Goal: Information Seeking & Learning: Learn about a topic

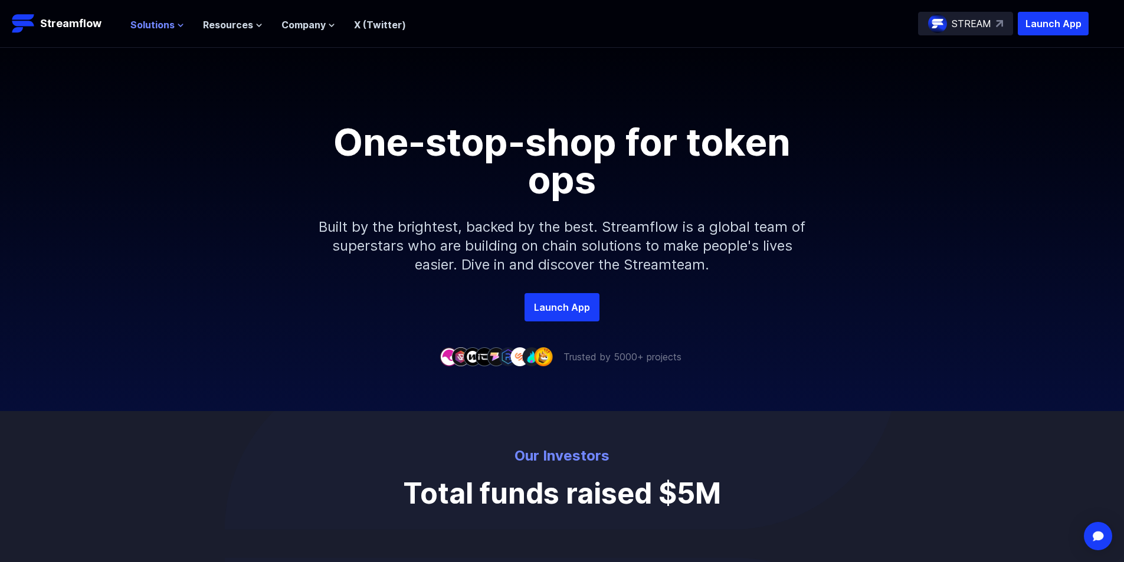
click at [159, 22] on span "Solutions" at bounding box center [152, 25] width 44 height 14
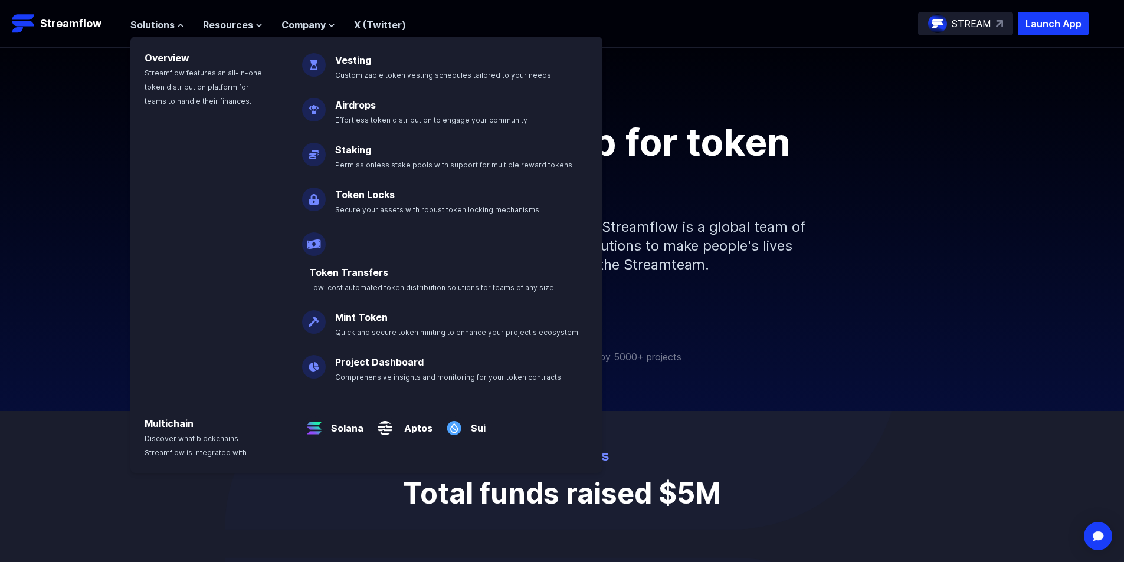
click at [294, 17] on nav "Solutions Overview Streamflow features an all-in-one token distribution platfor…" at bounding box center [268, 24] width 276 height 16
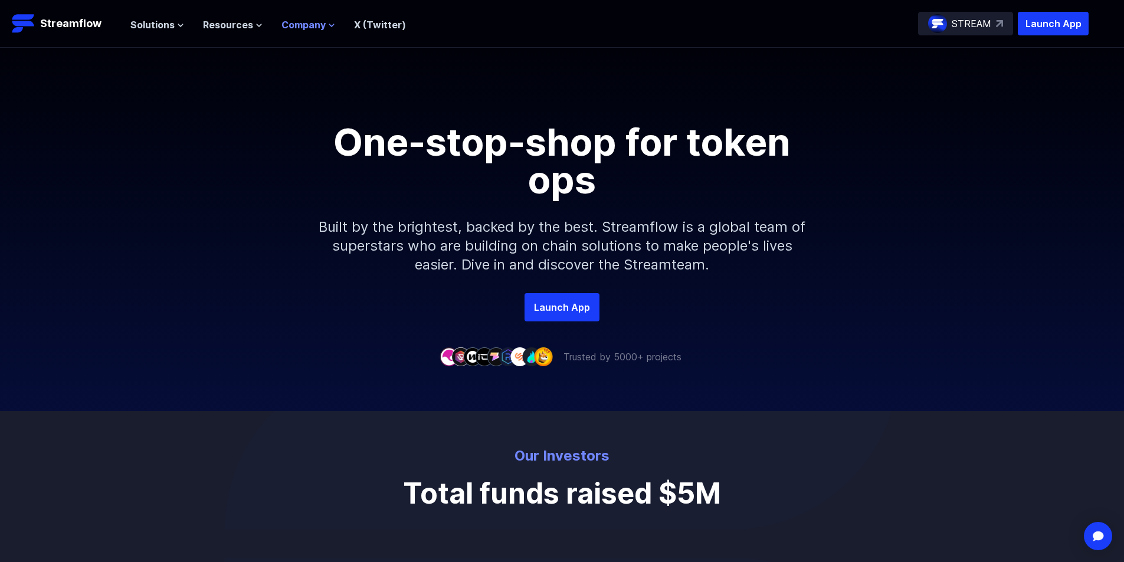
click at [303, 27] on span "Company" at bounding box center [303, 25] width 44 height 14
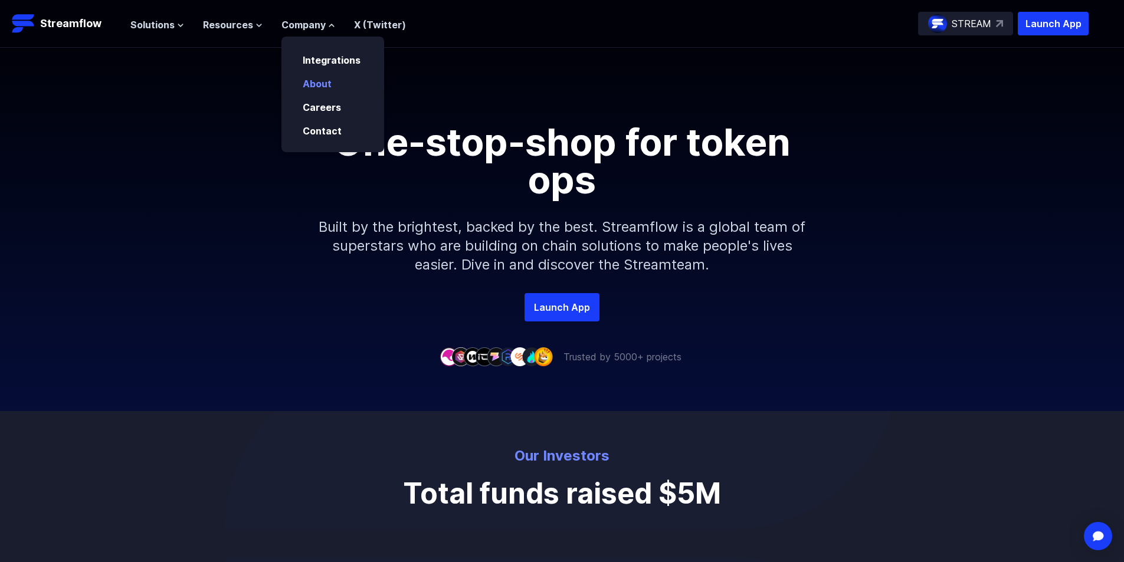
click at [316, 80] on link "About" at bounding box center [317, 84] width 29 height 12
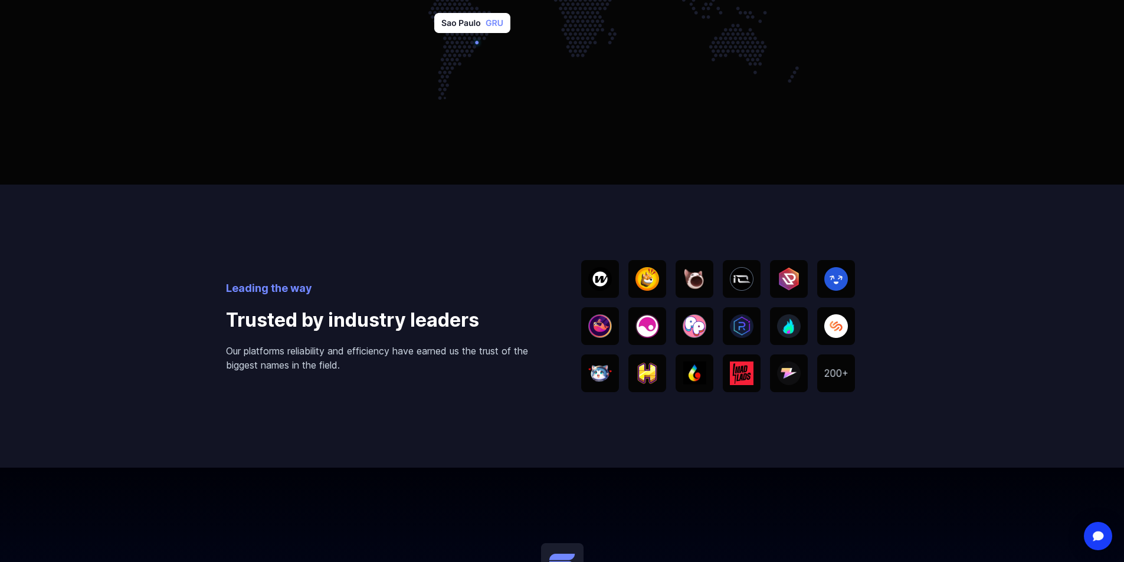
scroll to position [1075, 0]
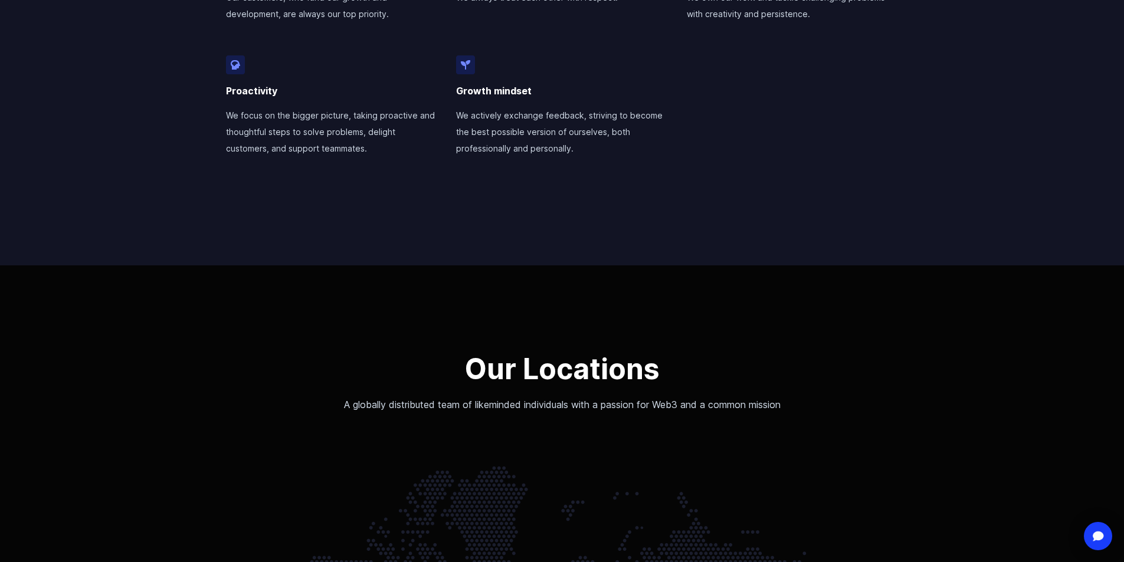
drag, startPoint x: 903, startPoint y: 429, endPoint x: 872, endPoint y: 150, distance: 280.3
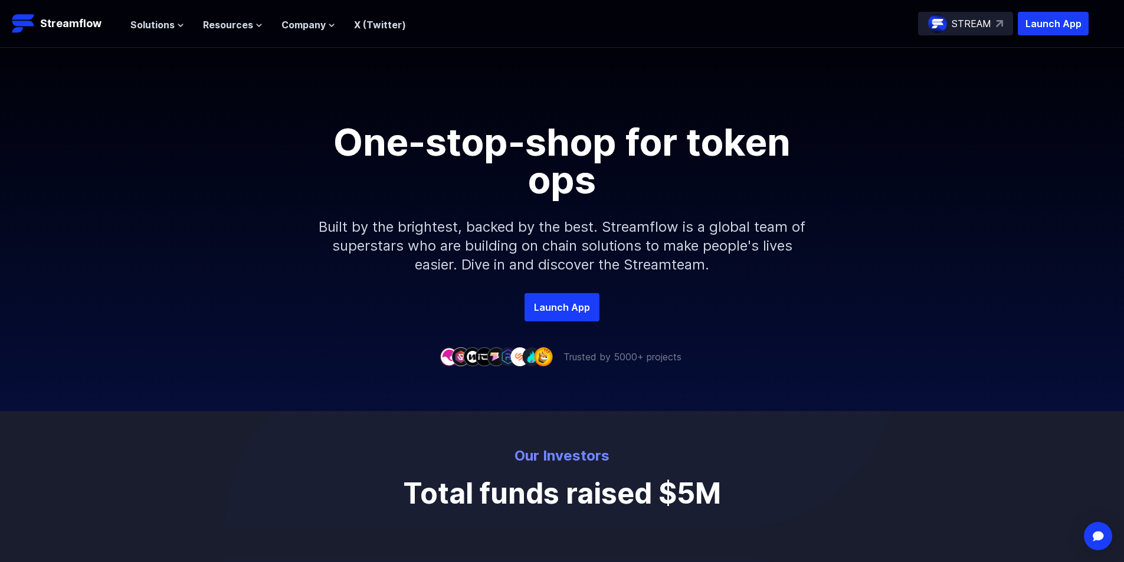
click at [149, 4] on header "Streamflow Launch App STREAM Solutions Overview Streamflow features an all-in-o…" at bounding box center [562, 24] width 1124 height 48
